Goal: Task Accomplishment & Management: Manage account settings

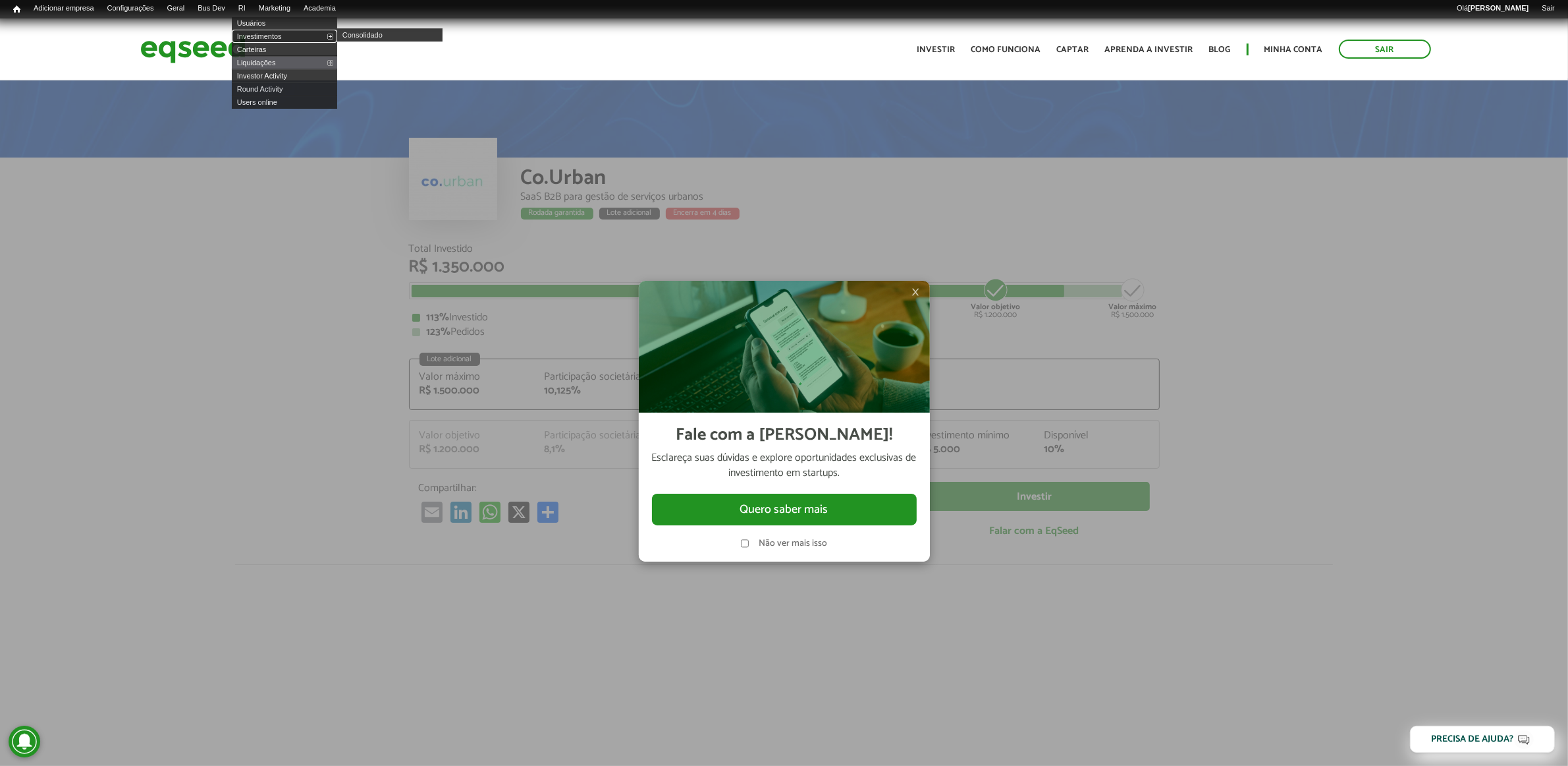
click at [275, 35] on link "Investimentos" at bounding box center [285, 36] width 105 height 13
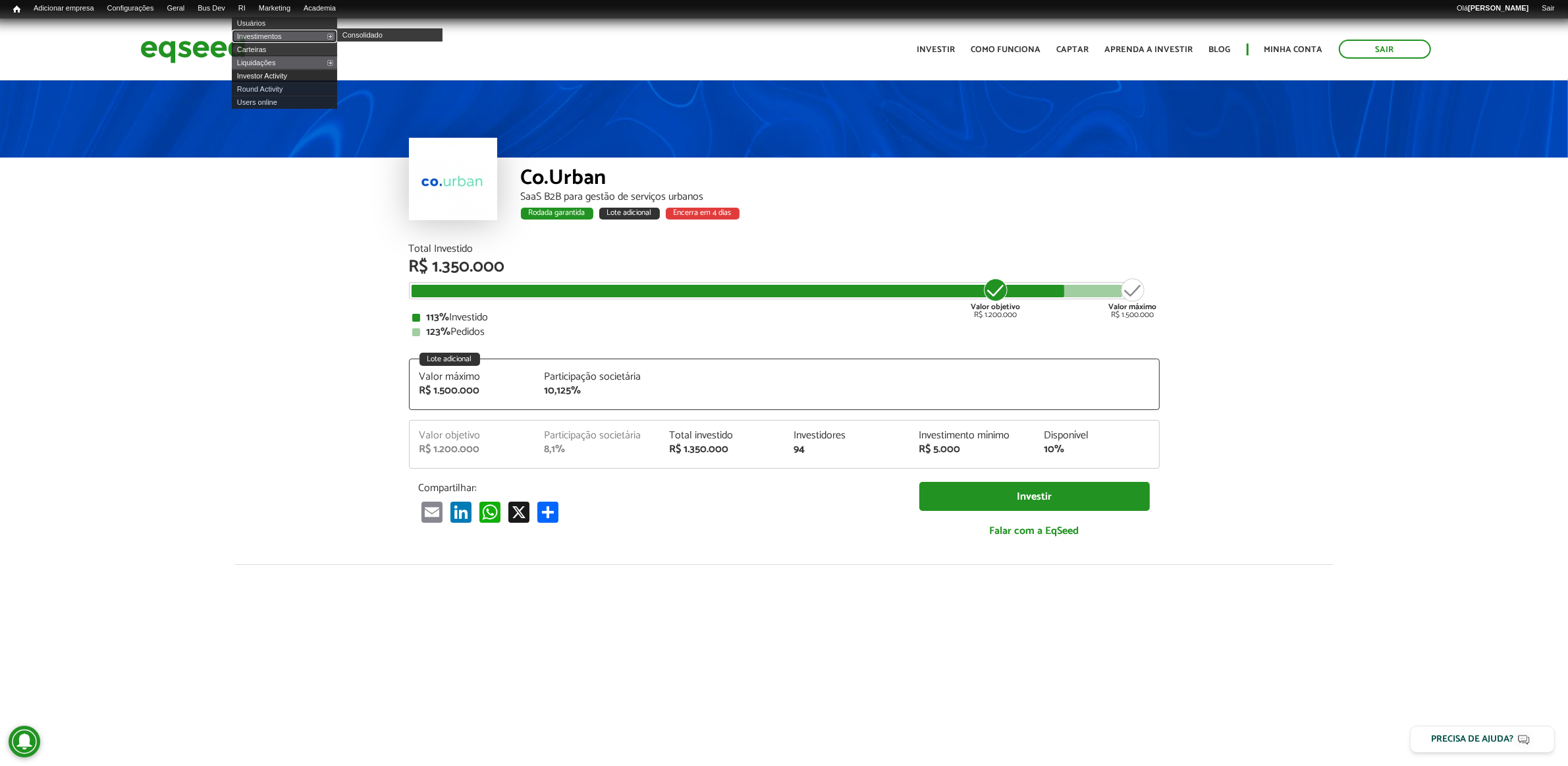
drag, startPoint x: 257, startPoint y: 30, endPoint x: 306, endPoint y: 77, distance: 67.9
click at [257, 28] on ul "Usuários Investimentos Consolidado Carteiras Liquidações Consolidado Investor A…" at bounding box center [285, 62] width 105 height 92
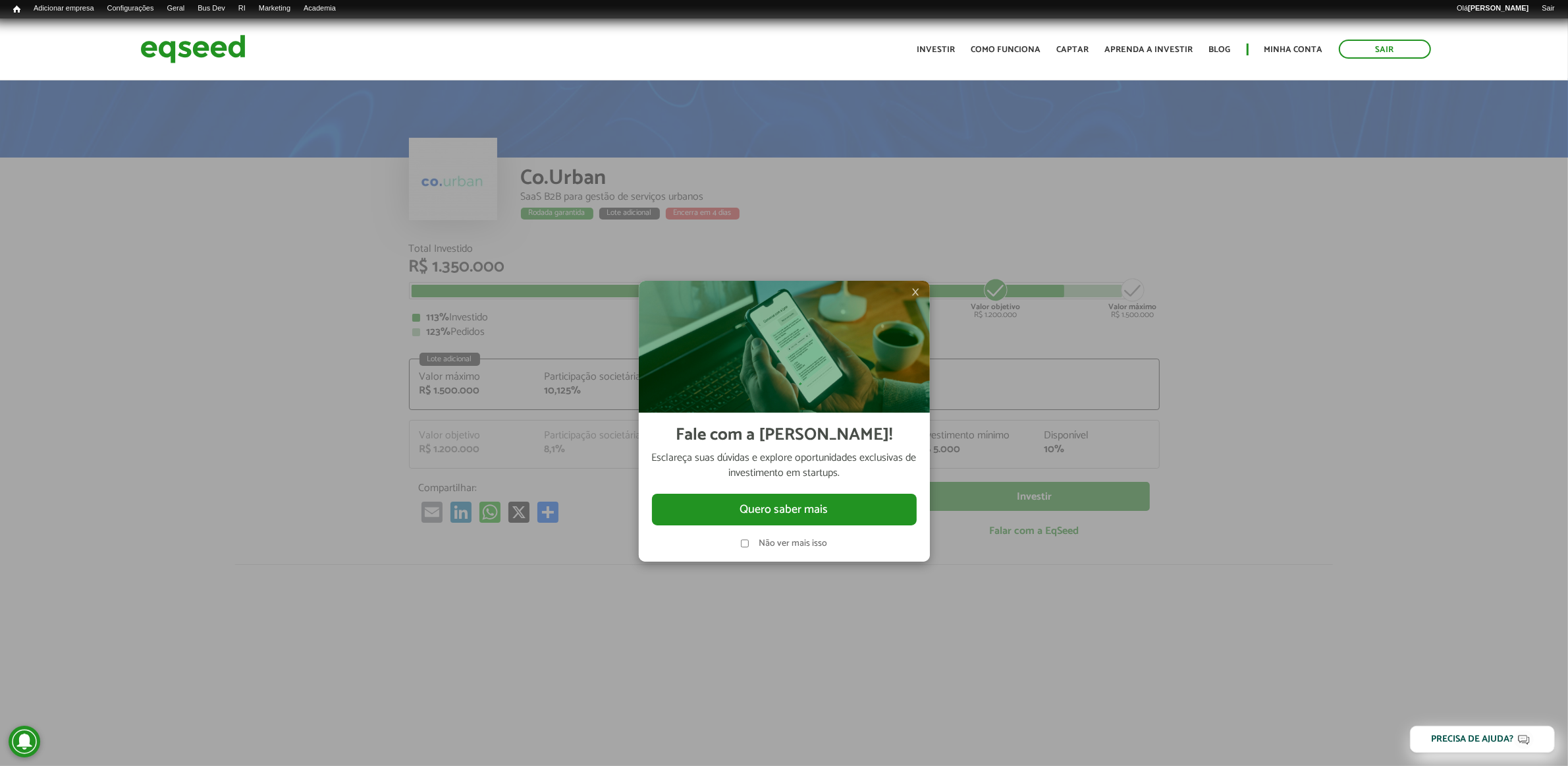
click at [916, 291] on span "×" at bounding box center [916, 292] width 8 height 16
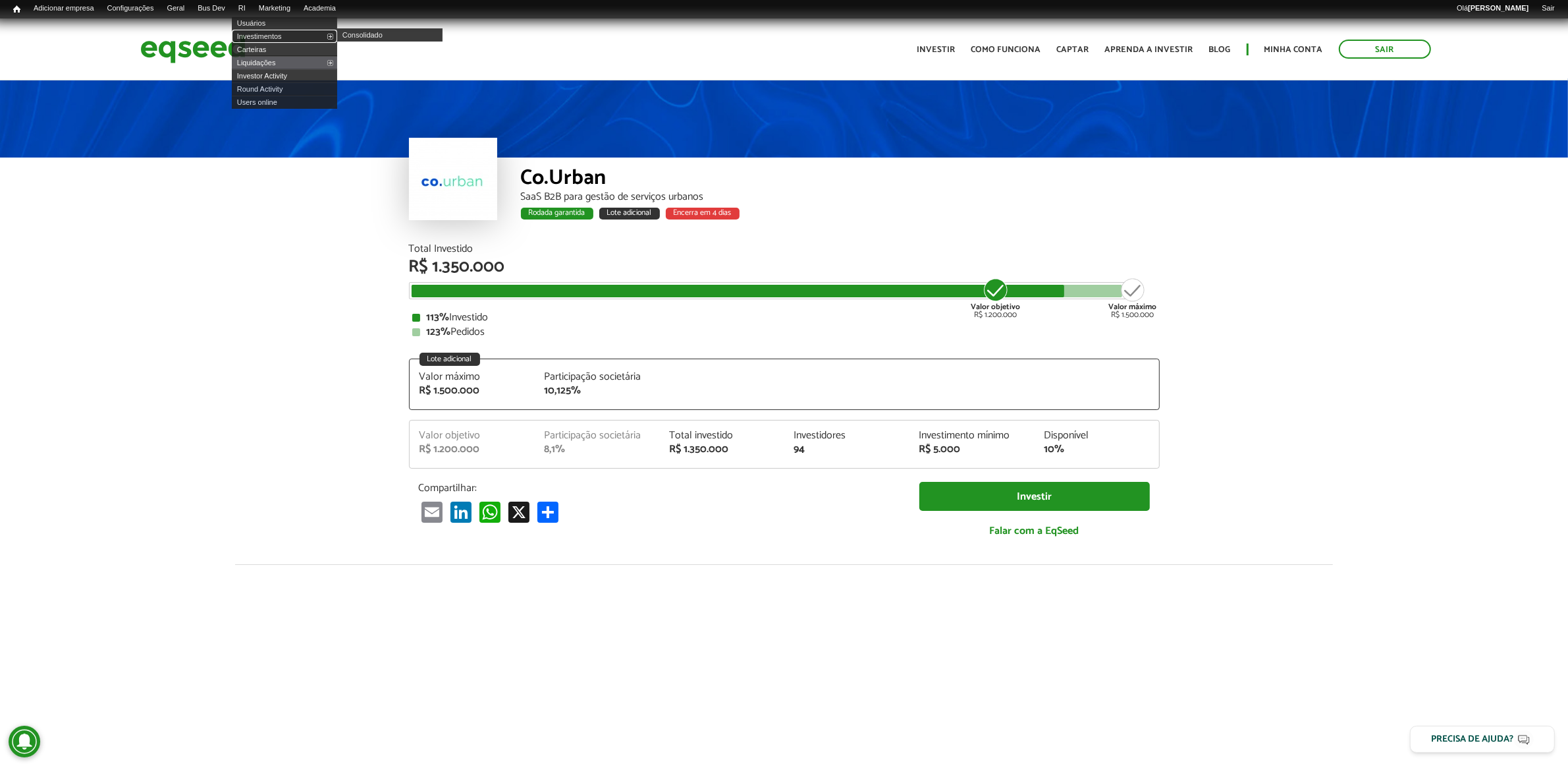
click at [267, 32] on link "Investimentos" at bounding box center [285, 36] width 105 height 13
click at [269, 31] on link "Investimentos" at bounding box center [285, 36] width 105 height 13
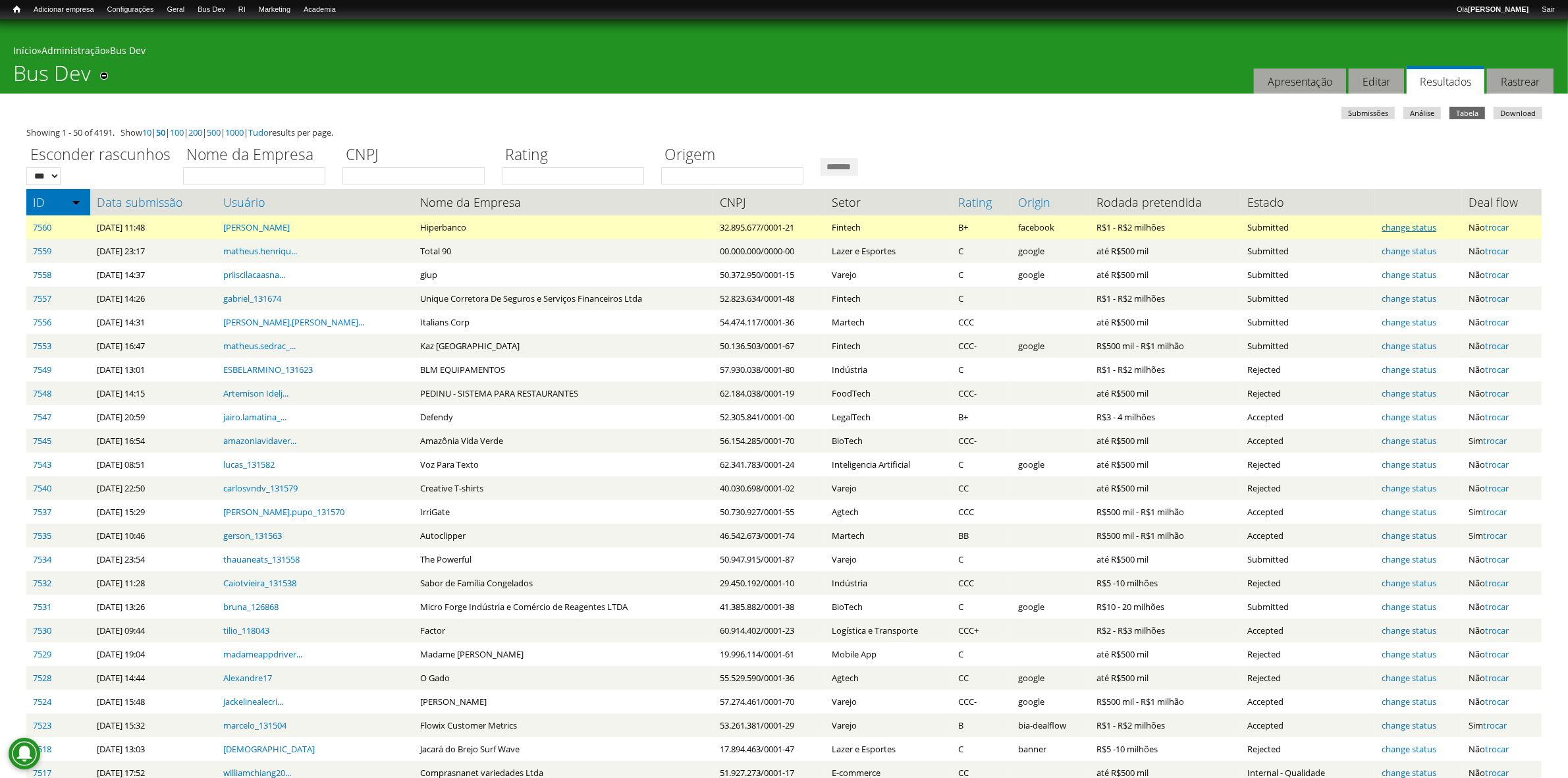
click at [1412, 228] on link "change status" at bounding box center [1410, 228] width 55 height 12
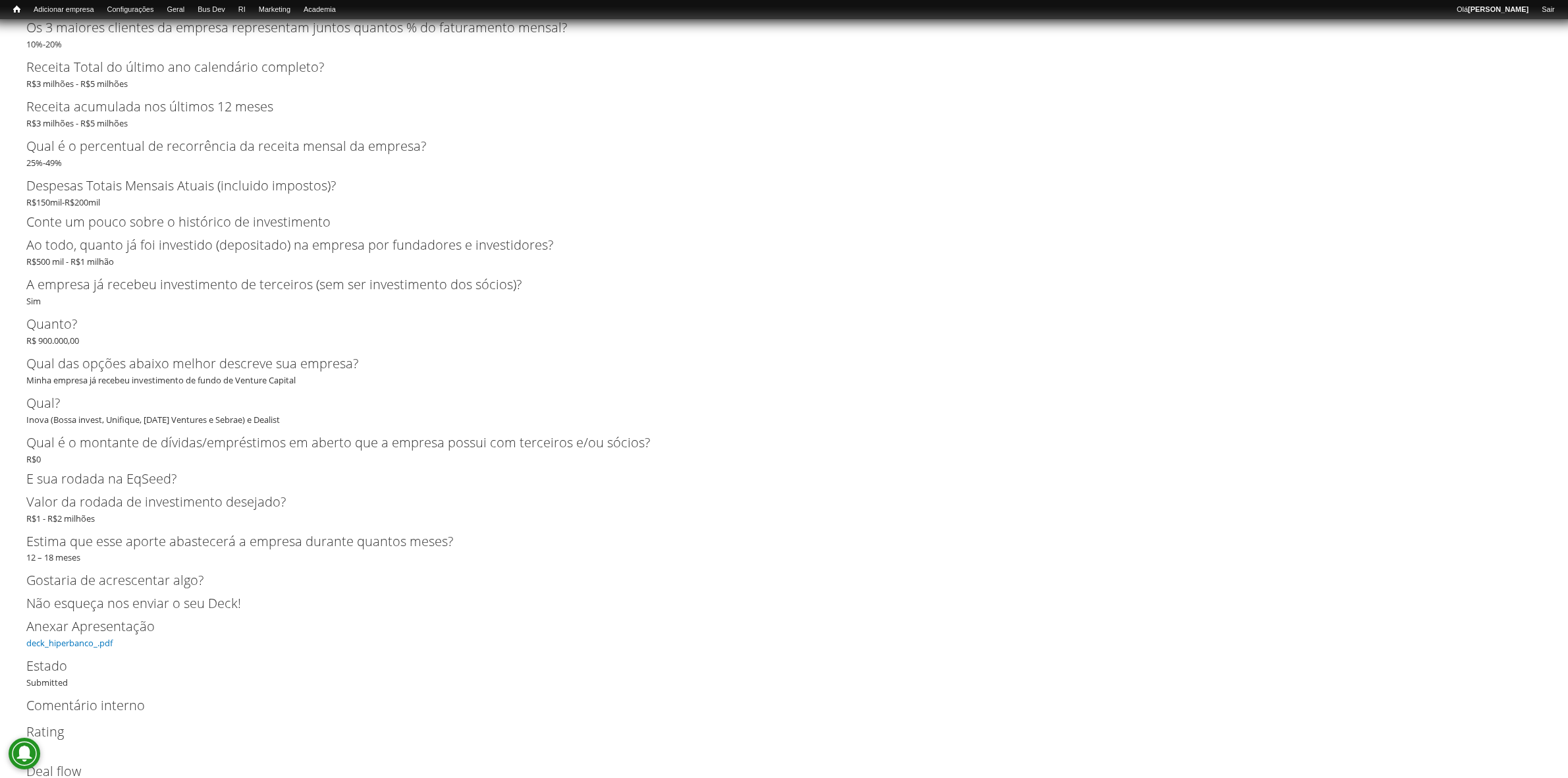
scroll to position [2643, 0]
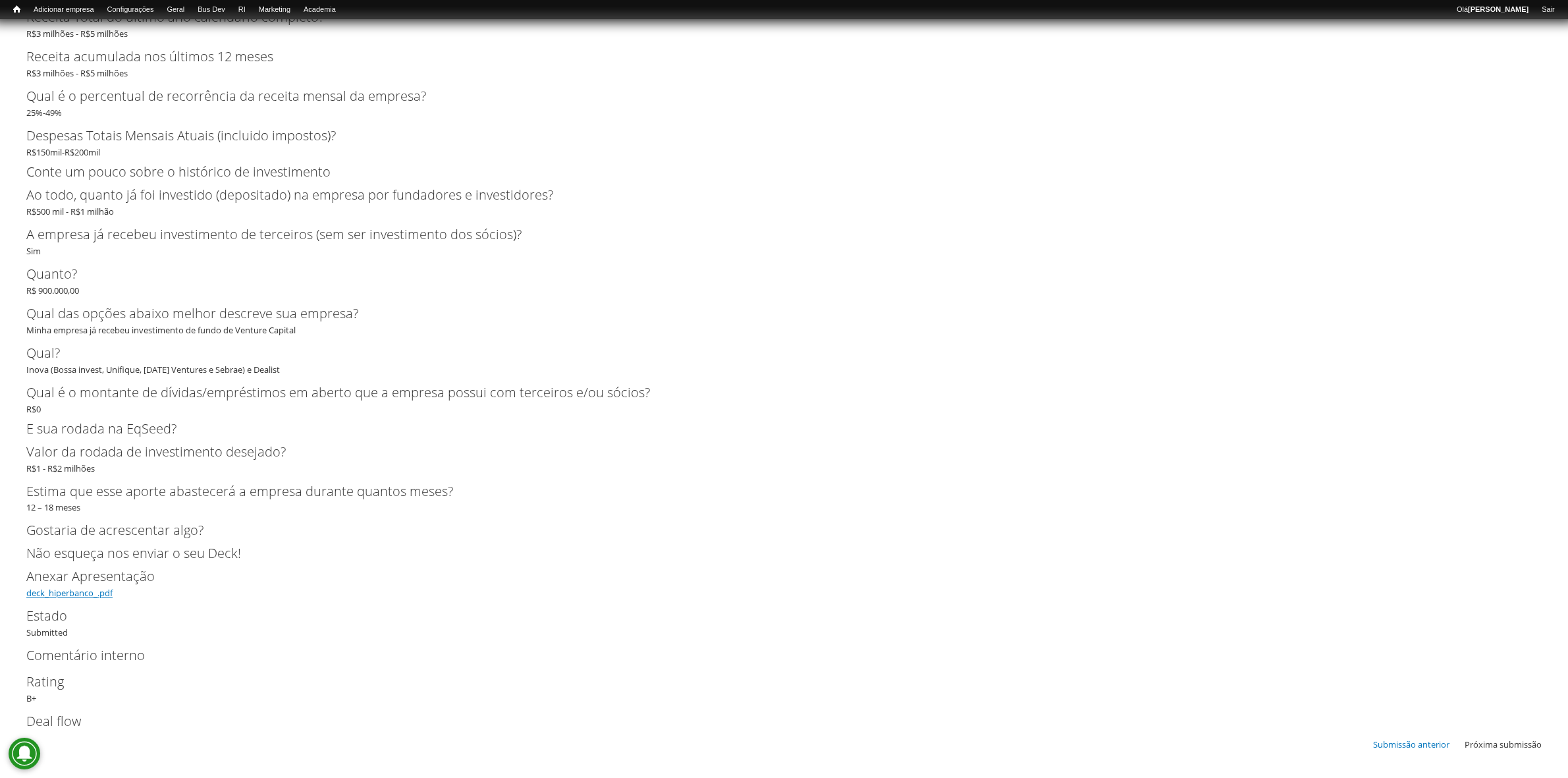
click at [73, 597] on link "deck_hiperbanco_.pdf" at bounding box center [69, 594] width 86 height 12
click at [83, 591] on link "deck_hiperbanco_.pdf" at bounding box center [69, 594] width 86 height 12
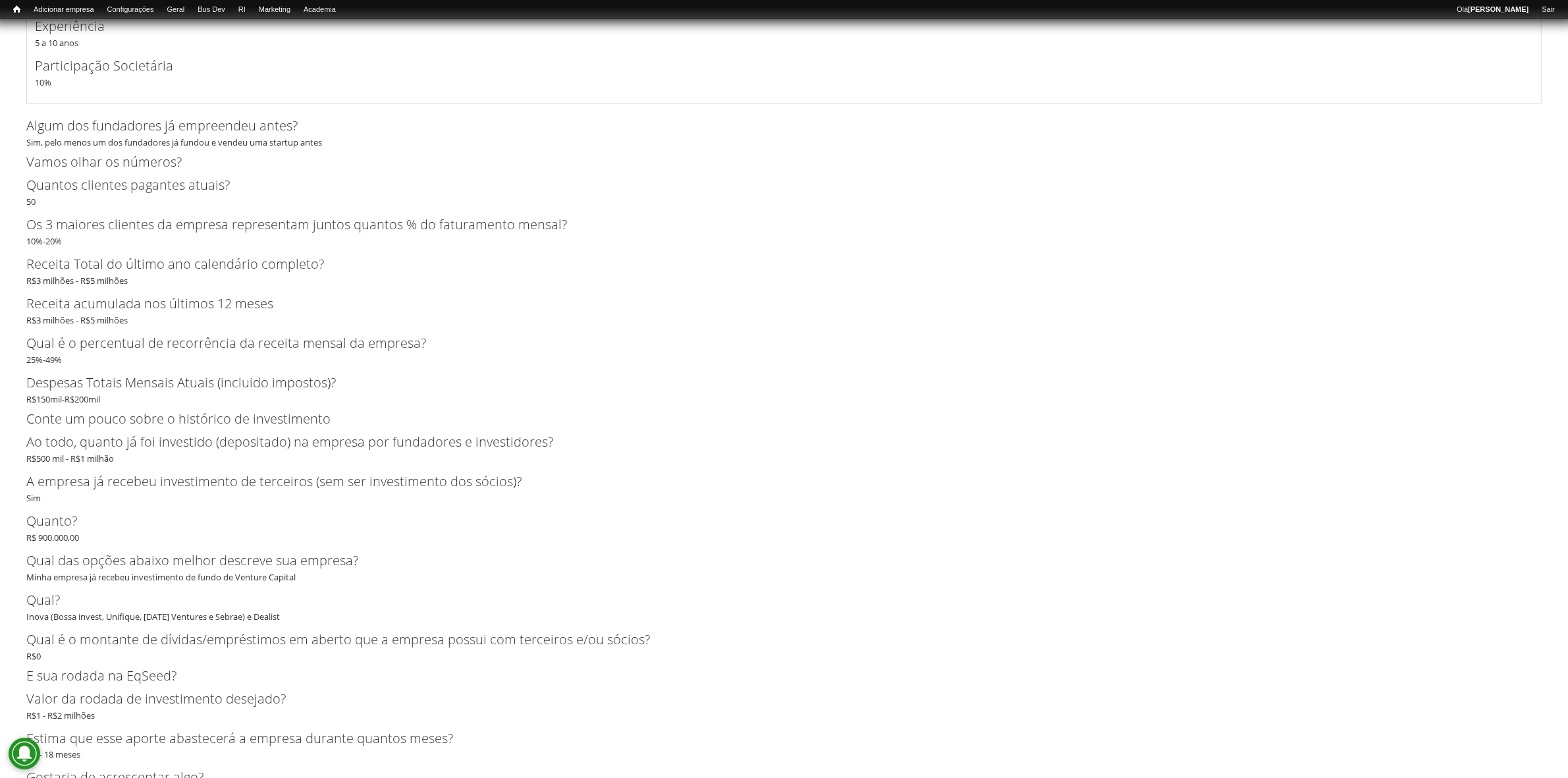
scroll to position [2231, 0]
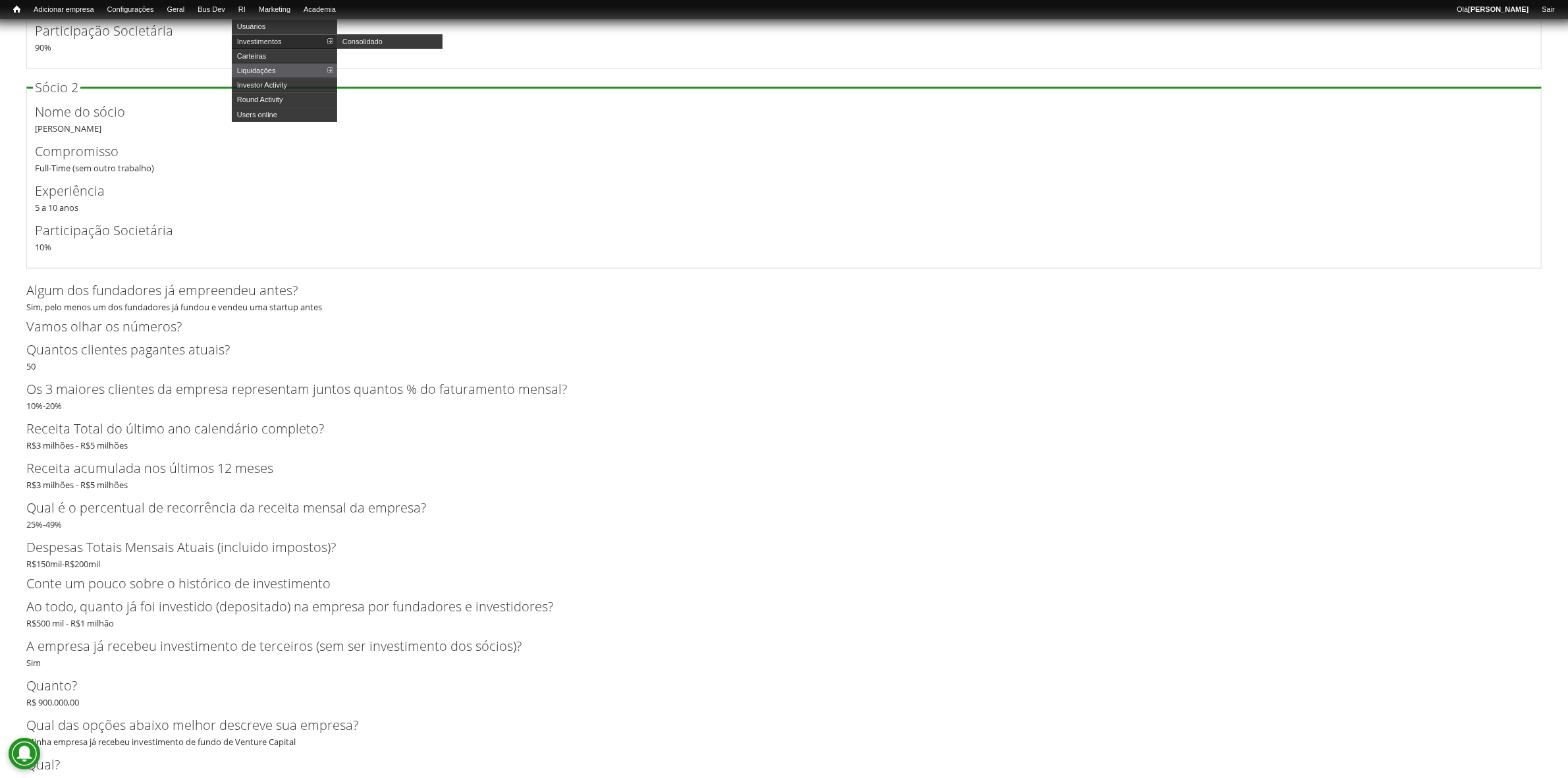
click at [273, 41] on link "Investimentos" at bounding box center [285, 41] width 105 height 14
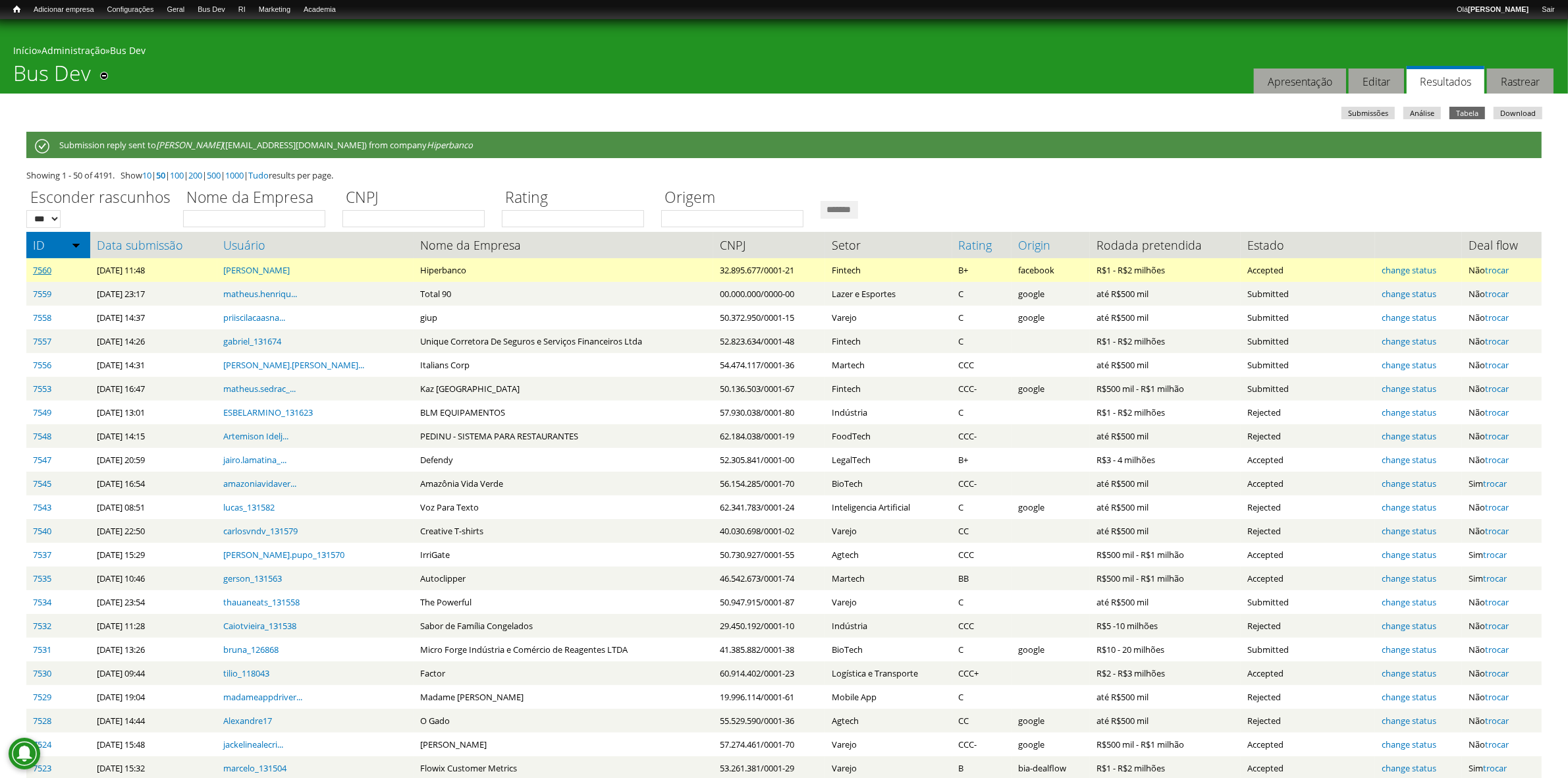
click at [38, 266] on link "7560" at bounding box center [42, 270] width 18 height 12
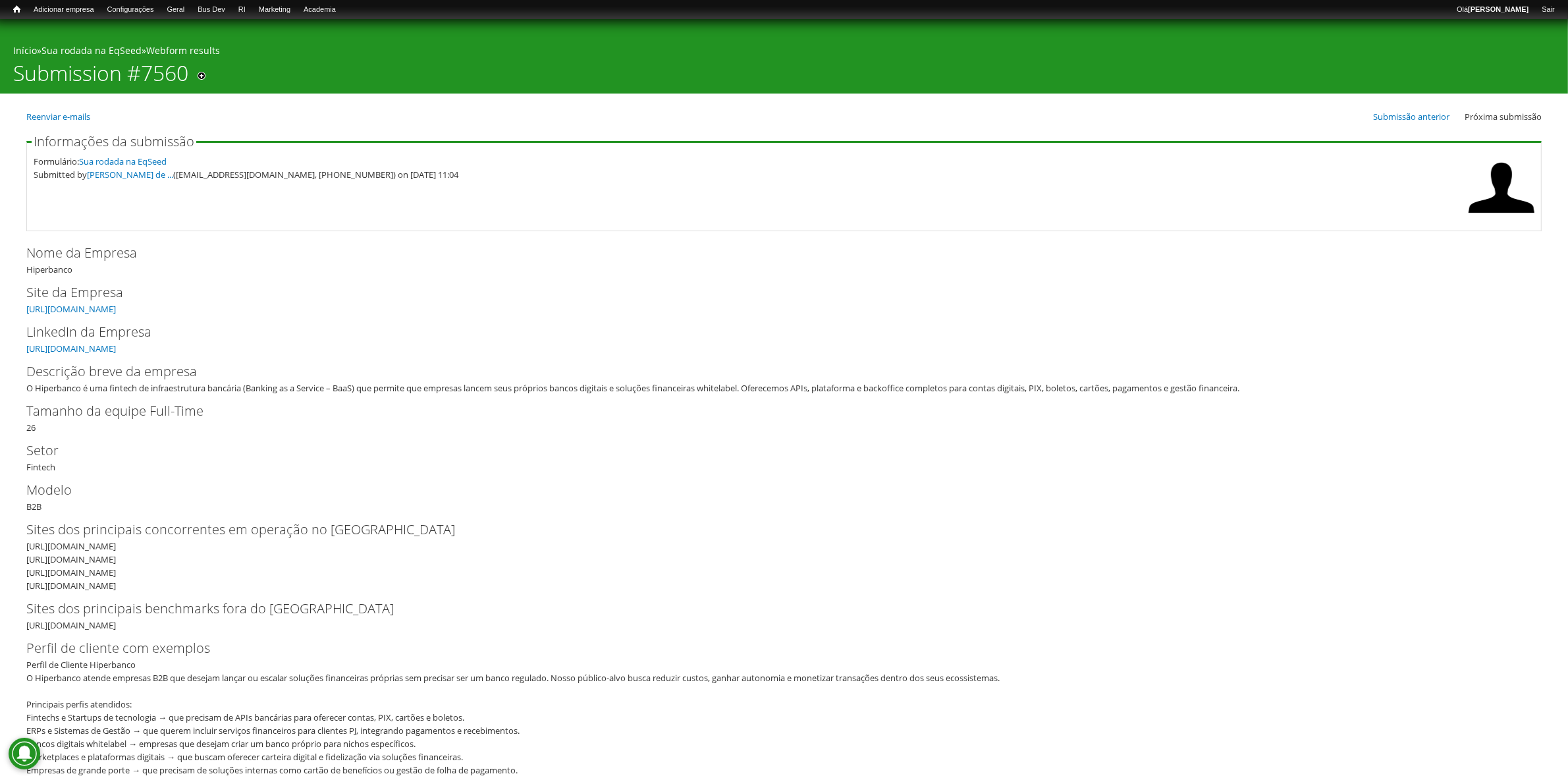
drag, startPoint x: 365, startPoint y: 384, endPoint x: 899, endPoint y: 358, distance: 534.6
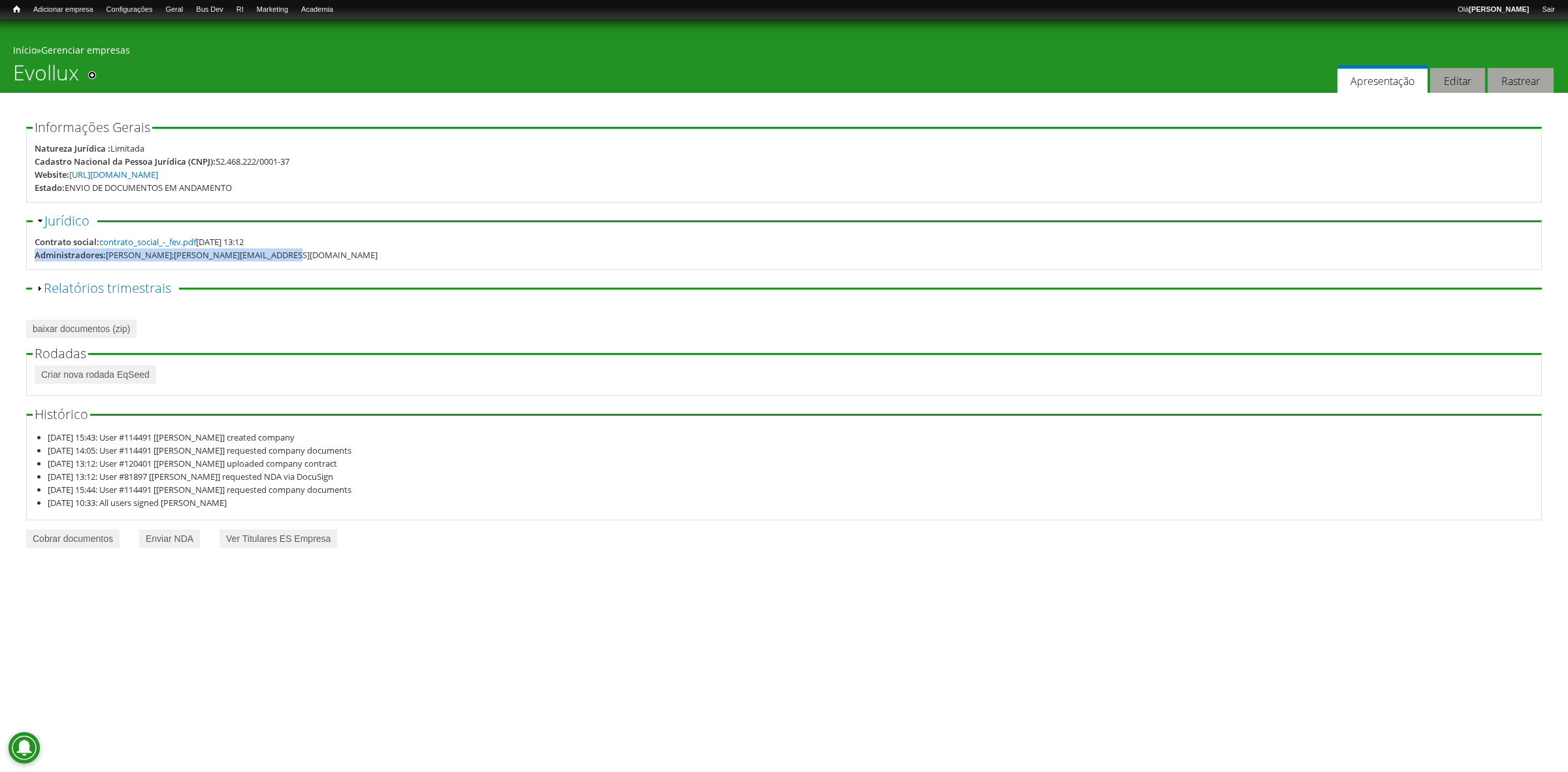
drag, startPoint x: 343, startPoint y: 264, endPoint x: 0, endPoint y: 250, distance: 343.3
click at [0, 250] on body "Pular para o conteúdo principal Você está aqui Início » Gerenciar empresas Evol…" at bounding box center [784, 295] width 1568 height 552
click at [98, 536] on link "Cobrar documentos" at bounding box center [73, 539] width 94 height 18
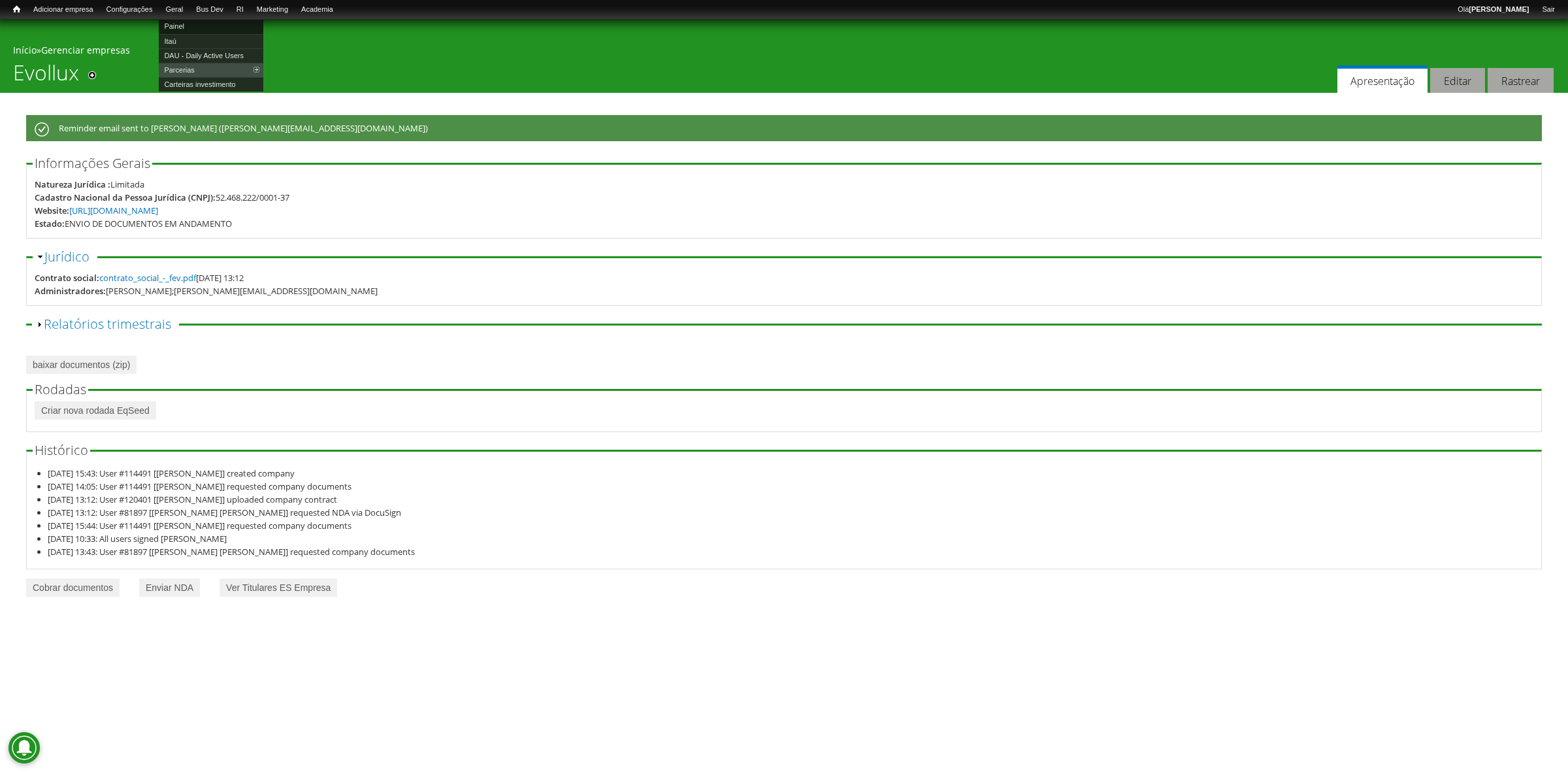
click at [201, 26] on link "Painel" at bounding box center [211, 26] width 104 height 14
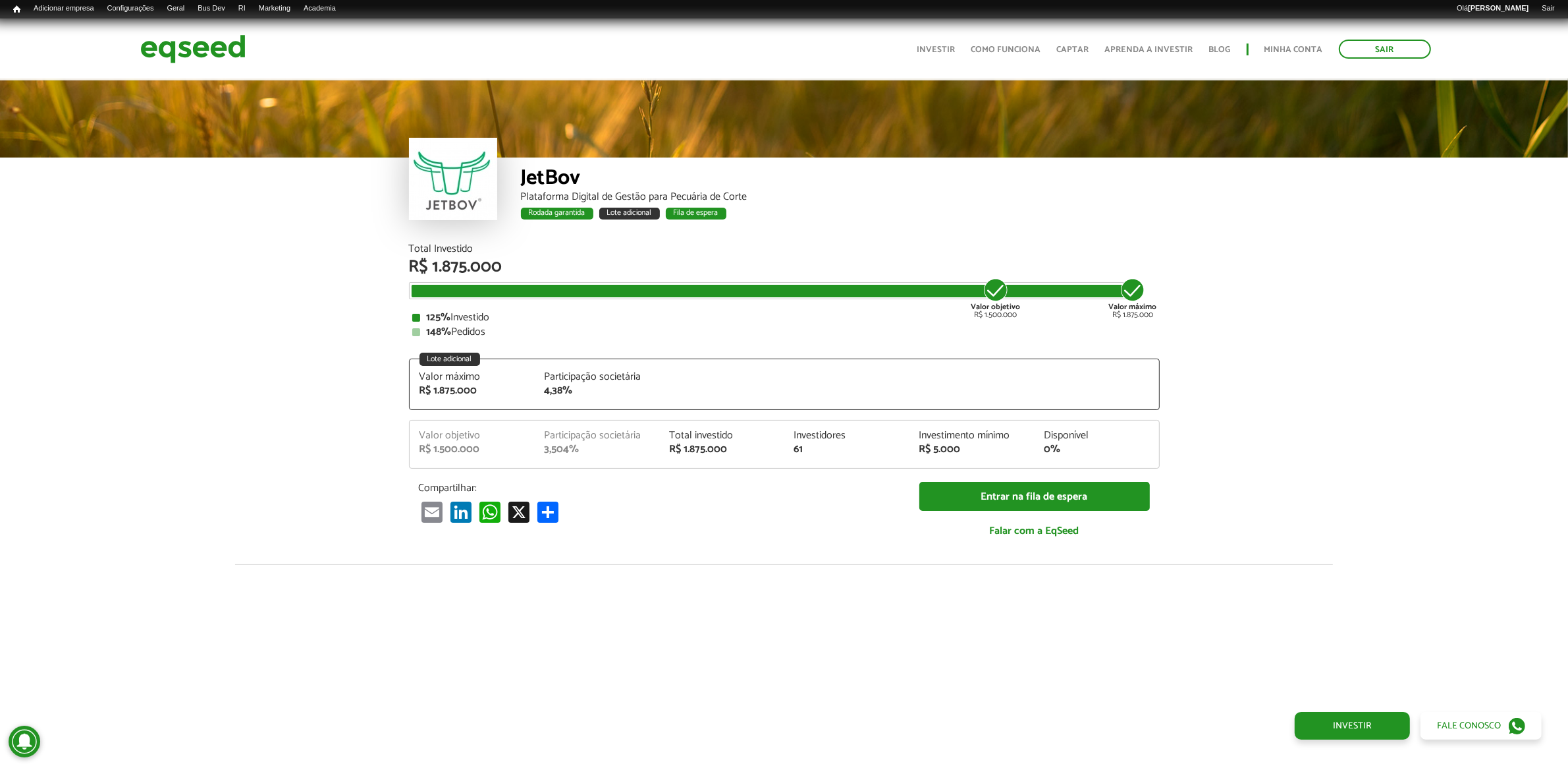
scroll to position [1655, 0]
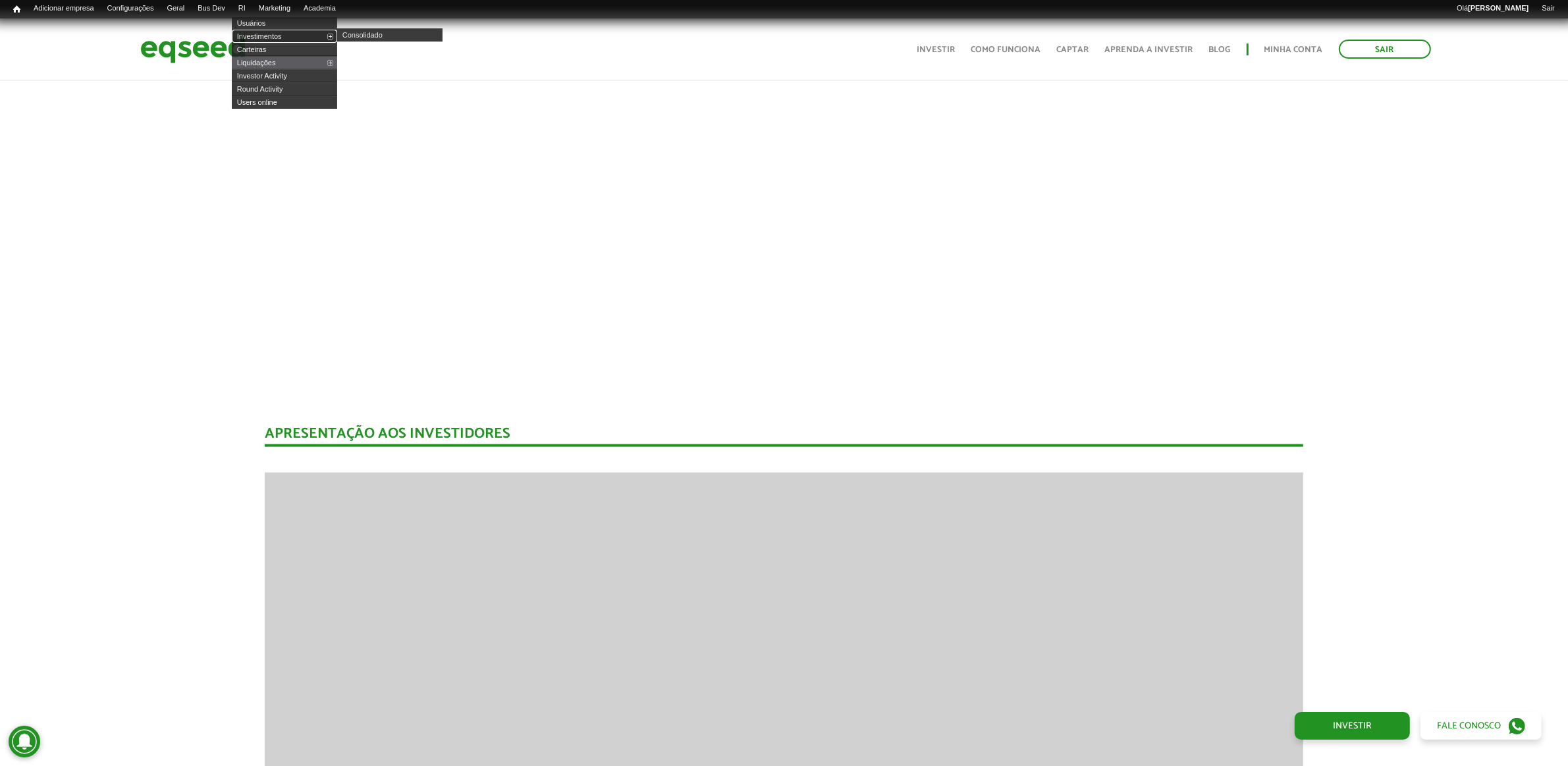
click at [269, 37] on link "Investimentos" at bounding box center [285, 36] width 105 height 13
